Goal: Find specific page/section: Find specific page/section

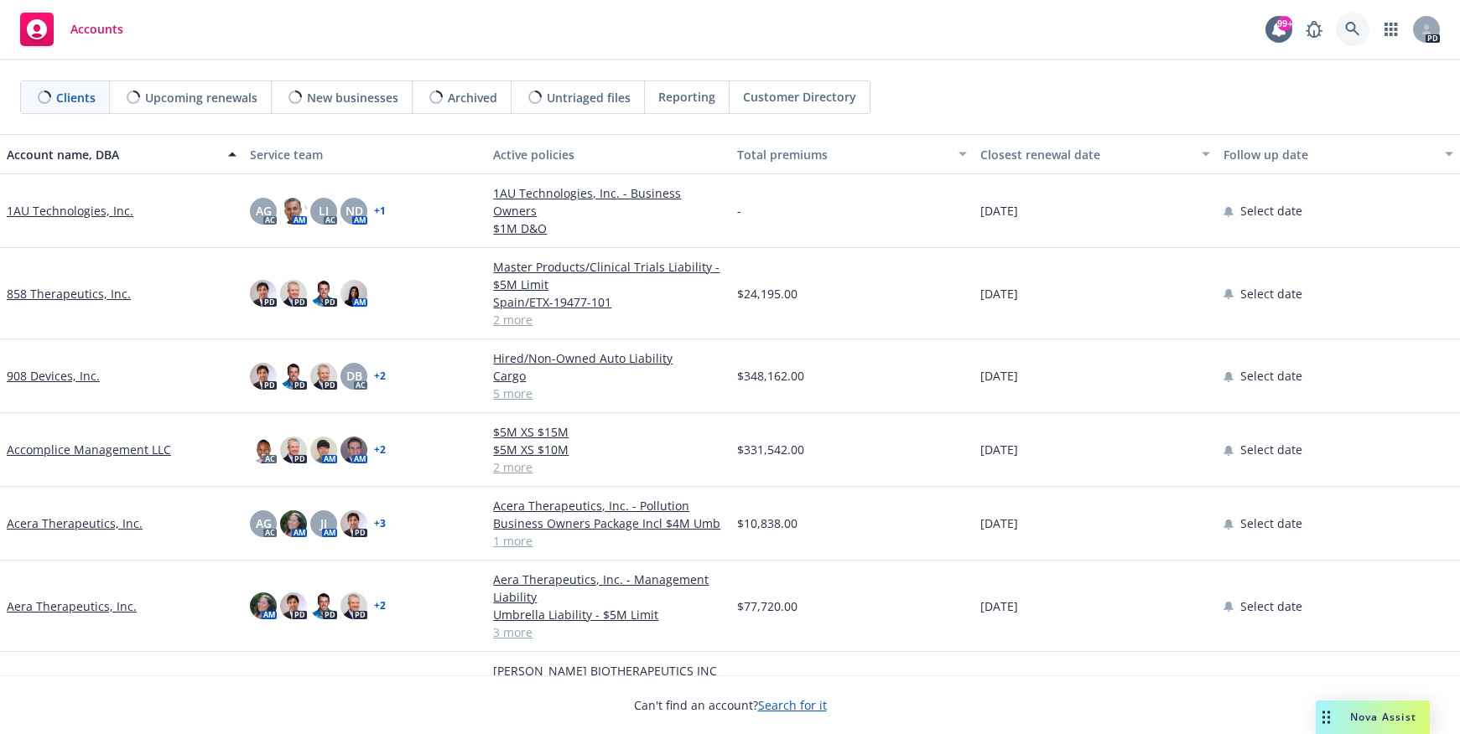
click at [1347, 34] on icon at bounding box center [1352, 29] width 15 height 15
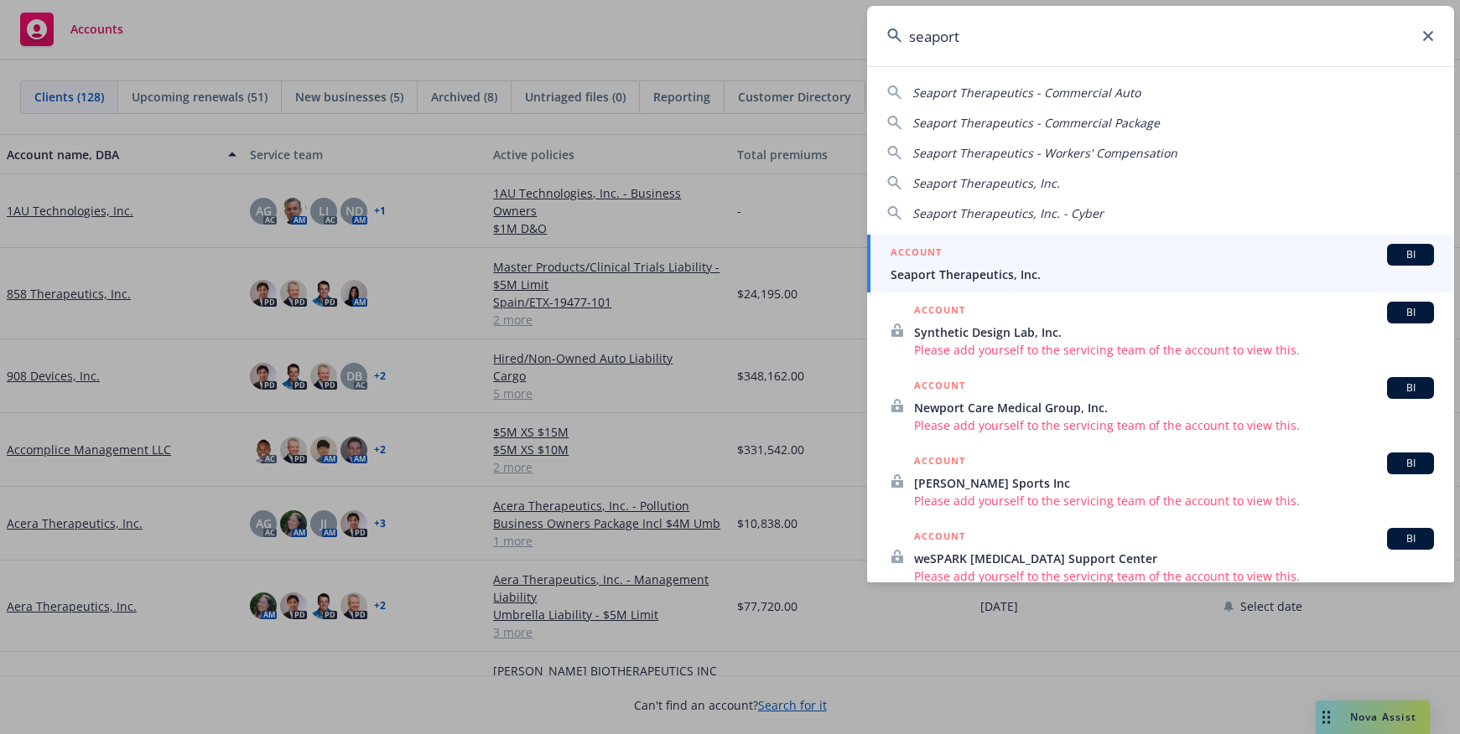
type input "seaport"
click at [987, 273] on span "Seaport Therapeutics, Inc." at bounding box center [1161, 275] width 543 height 18
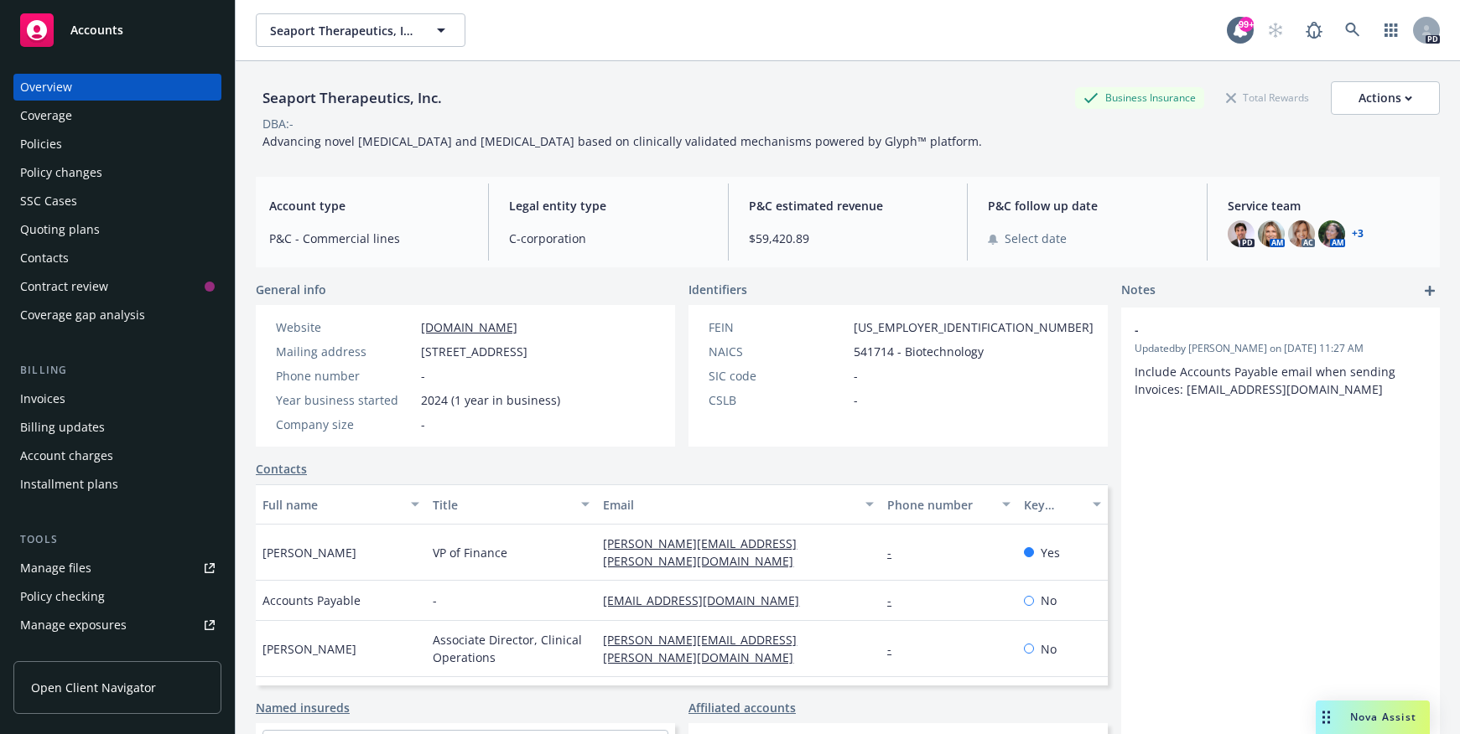
click at [51, 146] on div "Policies" at bounding box center [41, 144] width 42 height 27
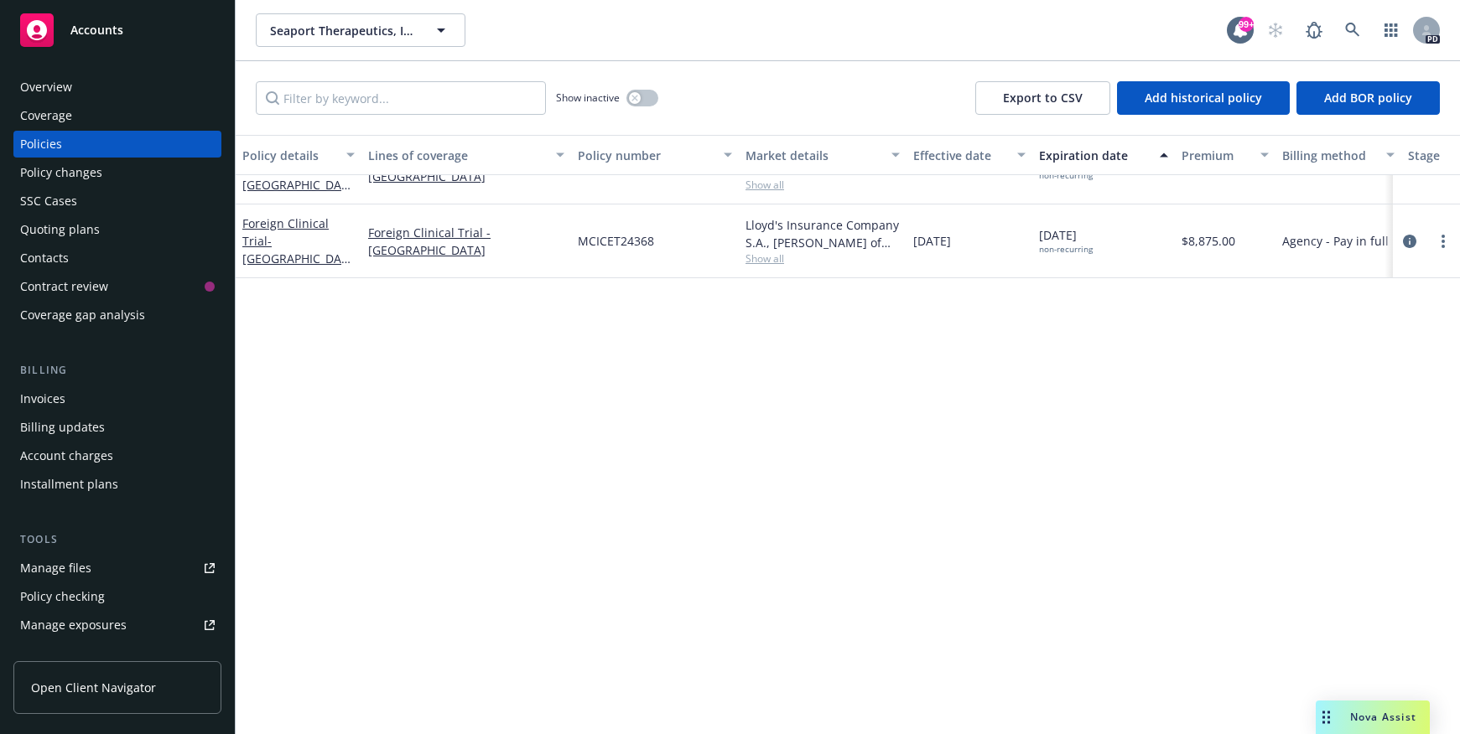
scroll to position [302, 0]
